Goal: Task Accomplishment & Management: Use online tool/utility

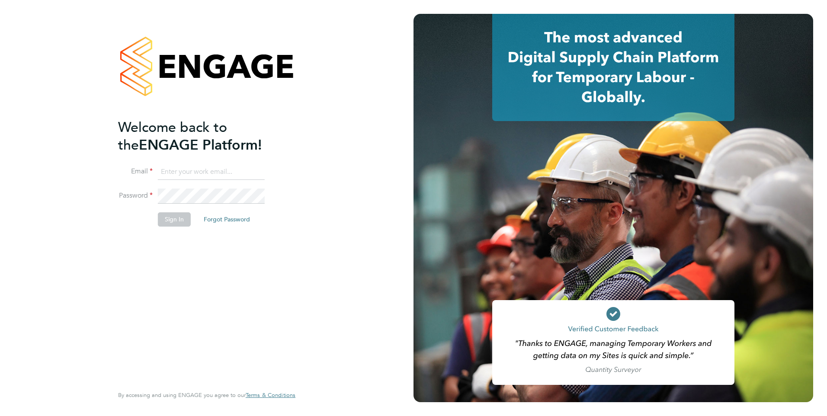
type input "[PERSON_NAME][EMAIL_ADDRESS][DOMAIN_NAME]"
click at [170, 222] on button "Sign In" at bounding box center [174, 219] width 33 height 14
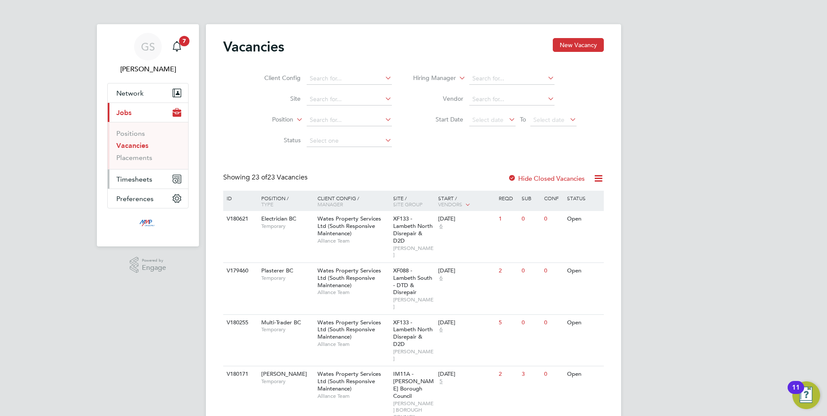
click at [138, 180] on span "Timesheets" at bounding box center [134, 179] width 36 height 8
click at [138, 180] on button "Preferences" at bounding box center [148, 186] width 80 height 19
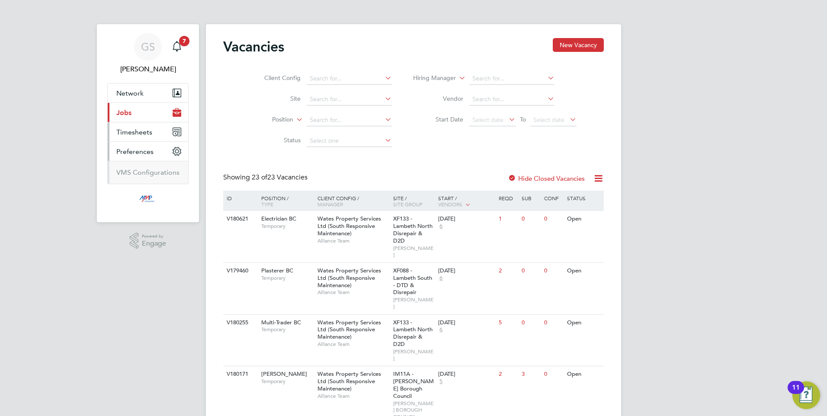
click at [136, 132] on span "Timesheets" at bounding box center [134, 132] width 36 height 8
click at [133, 153] on link "Timesheets" at bounding box center [134, 153] width 36 height 8
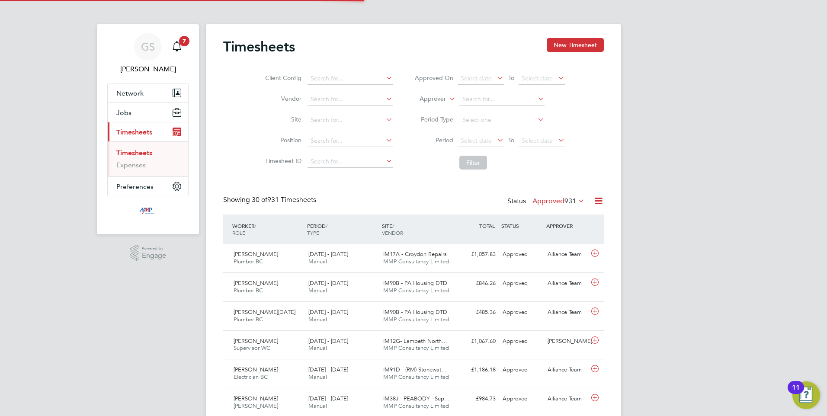
click at [598, 202] on icon at bounding box center [598, 201] width 11 height 11
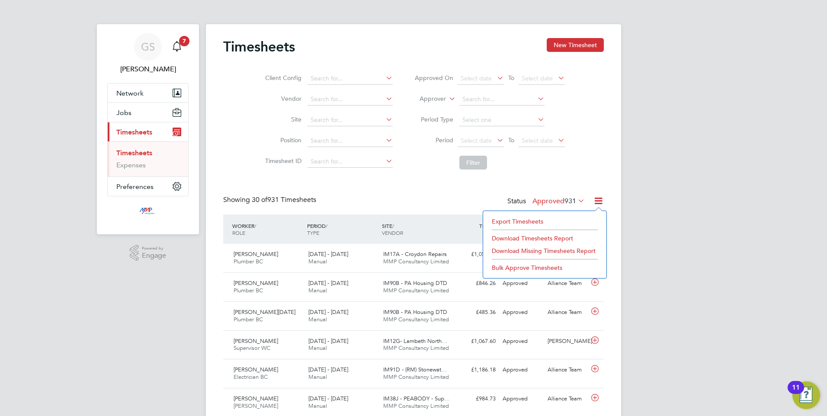
click at [535, 222] on li "Export Timesheets" at bounding box center [545, 221] width 115 height 12
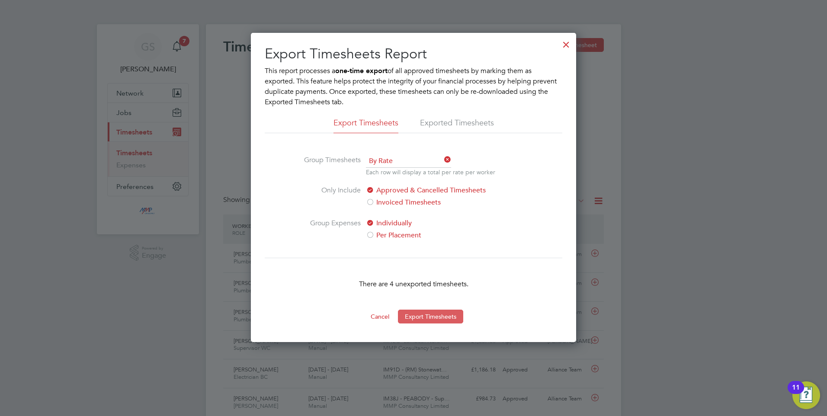
click at [431, 315] on button "Export Timesheets" at bounding box center [430, 317] width 65 height 14
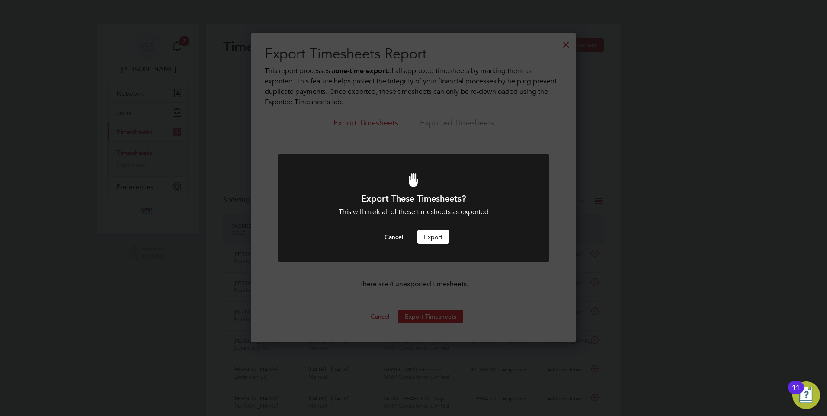
click at [433, 235] on button "Export" at bounding box center [433, 237] width 32 height 14
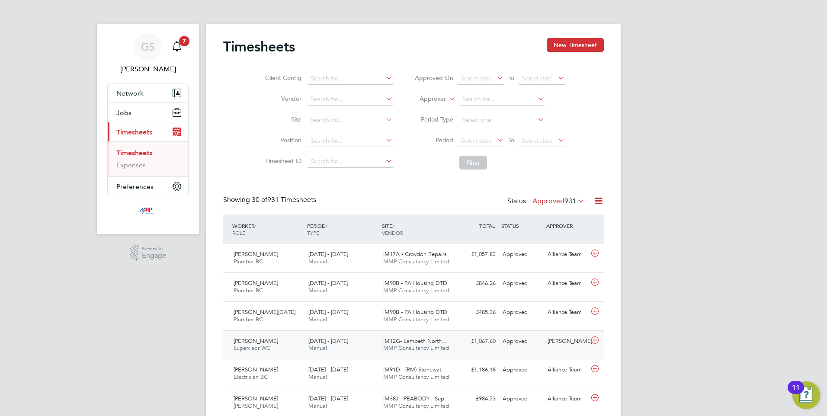
scroll to position [43, 0]
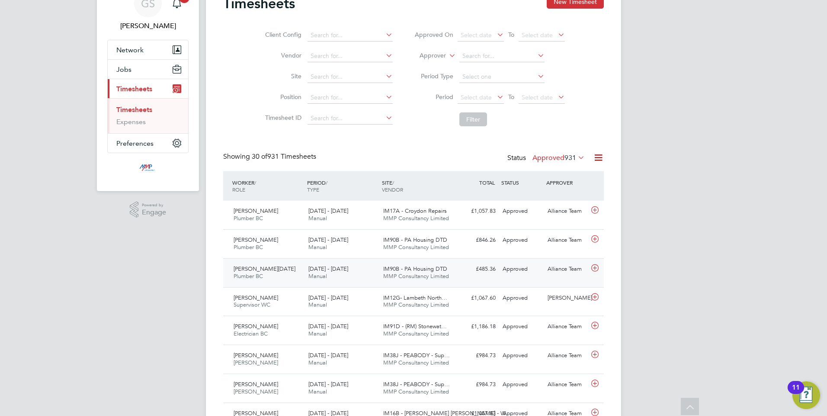
click at [593, 267] on icon at bounding box center [595, 268] width 11 height 7
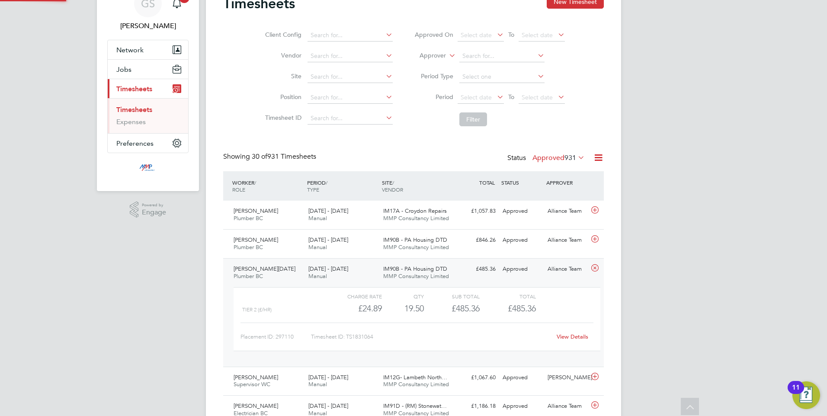
scroll to position [15, 84]
click at [571, 337] on link "View Details" at bounding box center [573, 336] width 32 height 7
click at [597, 239] on icon at bounding box center [595, 239] width 11 height 7
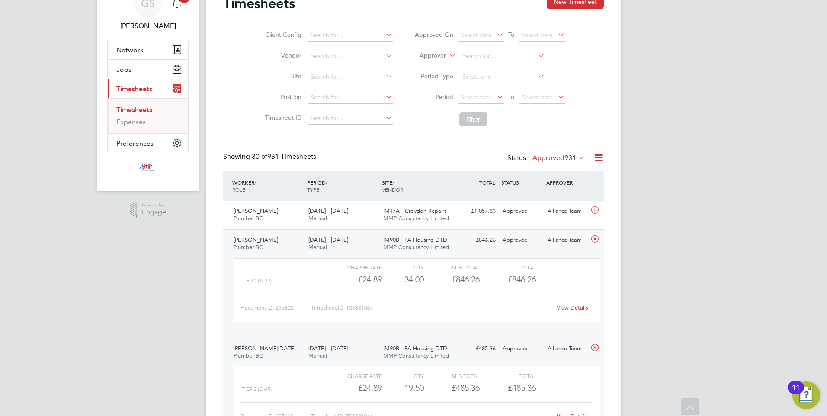
click at [571, 308] on link "View Details" at bounding box center [573, 307] width 32 height 7
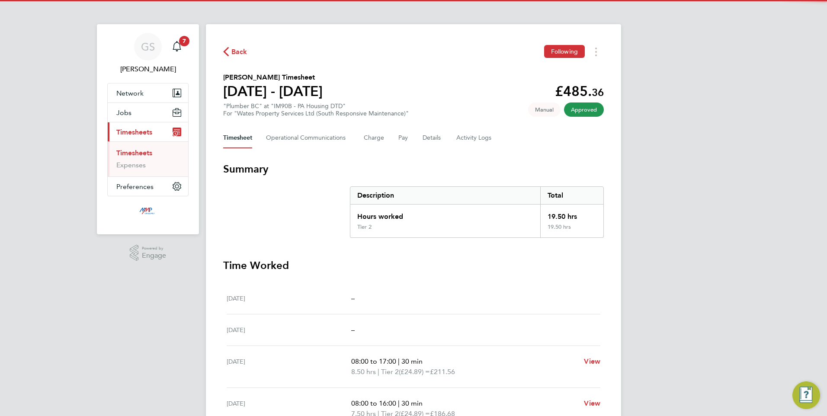
scroll to position [90, 0]
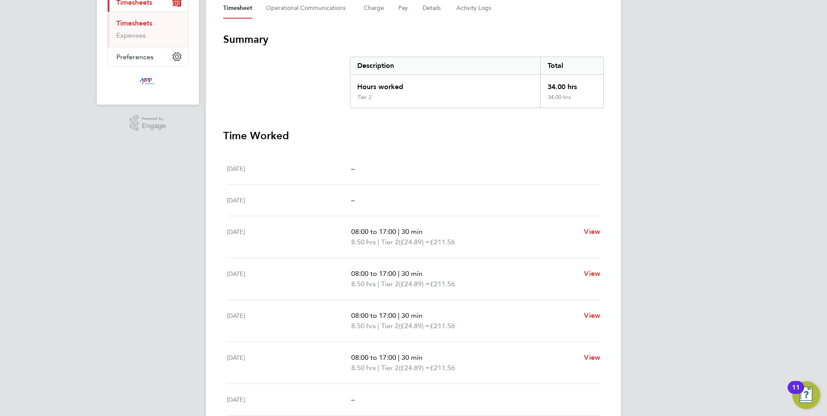
scroll to position [164, 0]
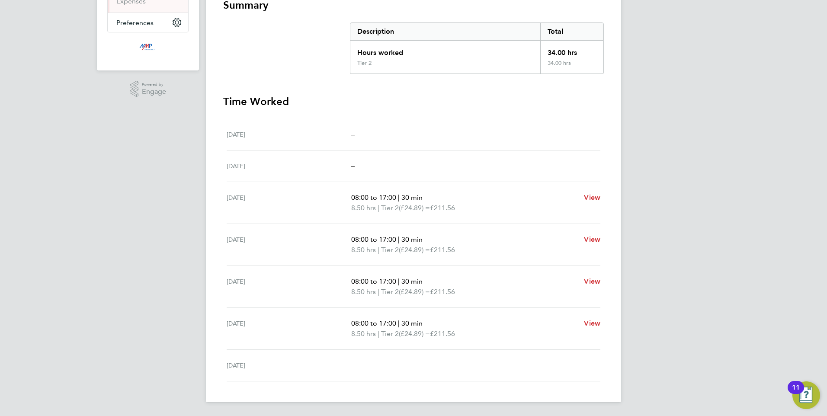
click at [293, 283] on div "[DATE]" at bounding box center [289, 286] width 125 height 21
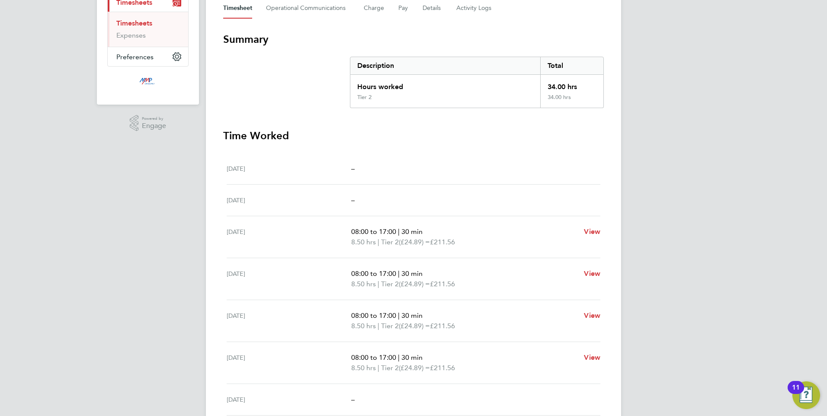
scroll to position [0, 0]
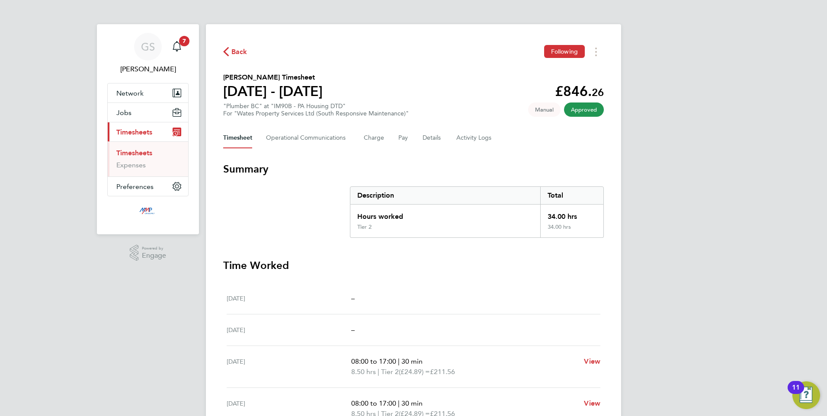
click at [130, 155] on link "Timesheets" at bounding box center [134, 153] width 36 height 8
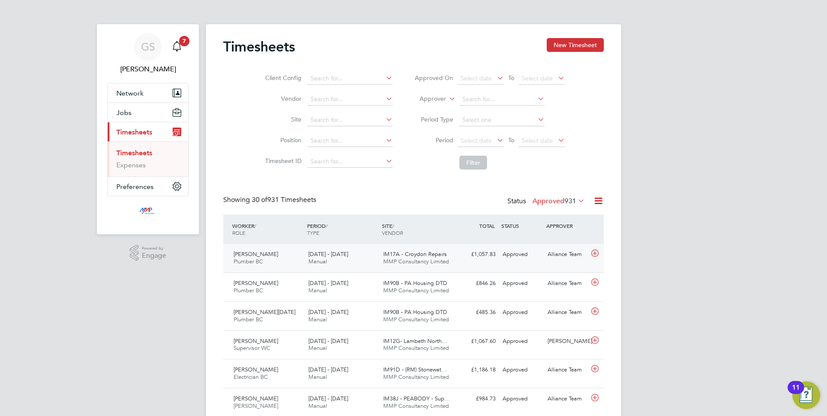
click at [595, 254] on icon at bounding box center [595, 253] width 11 height 7
